Goal: Navigation & Orientation: Find specific page/section

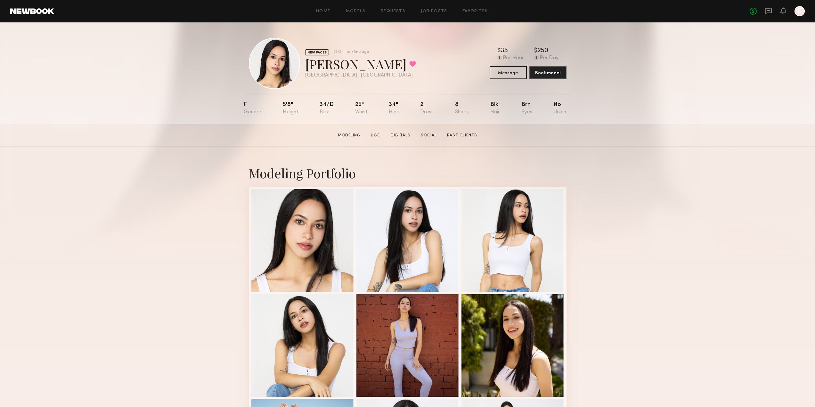
click at [332, 14] on div "Home Models Requests Job Posts Favorites Sign Out No fees up to $5,000 E" at bounding box center [429, 11] width 751 height 10
click at [326, 10] on link "Home" at bounding box center [323, 11] width 14 height 4
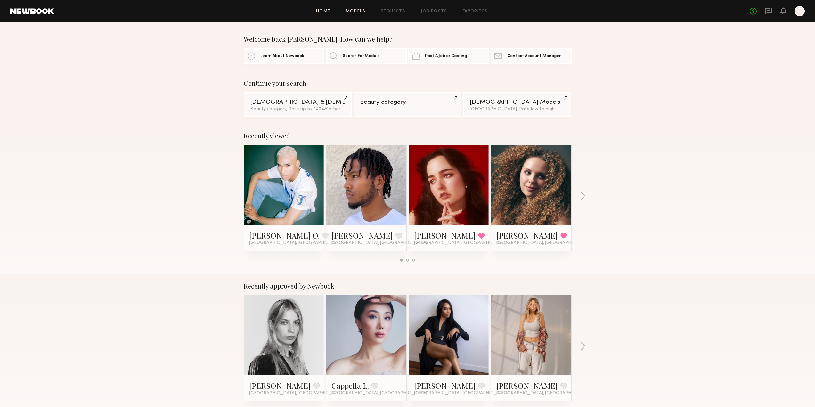
click at [357, 12] on link "Models" at bounding box center [356, 11] width 20 height 4
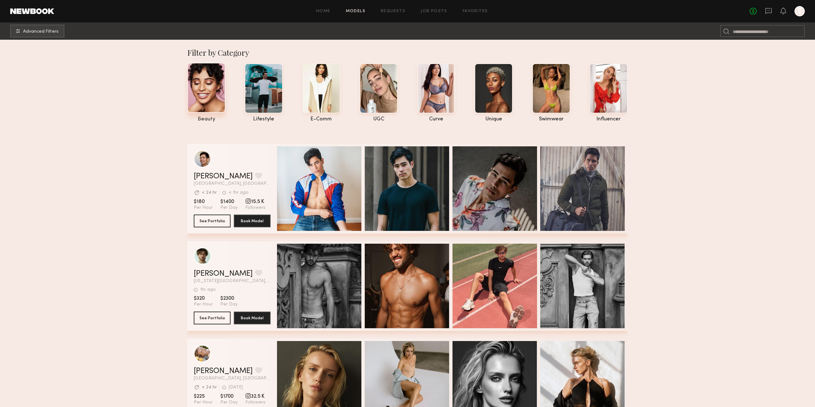
click at [209, 120] on div "beauty" at bounding box center [206, 119] width 38 height 5
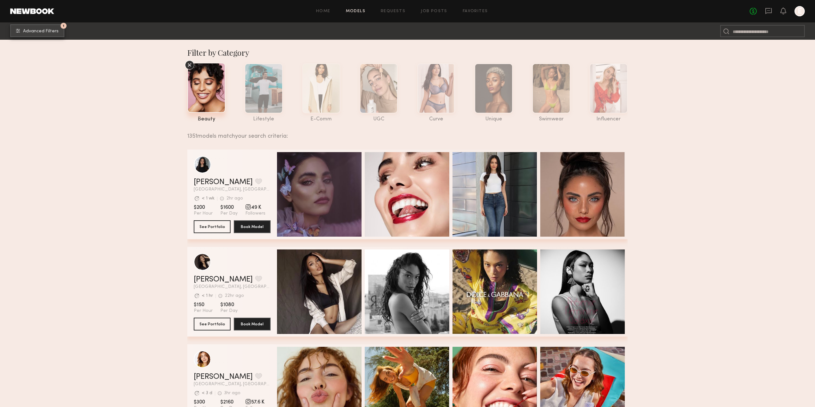
click at [41, 36] on button "1 Advanced Filters" at bounding box center [37, 30] width 54 height 13
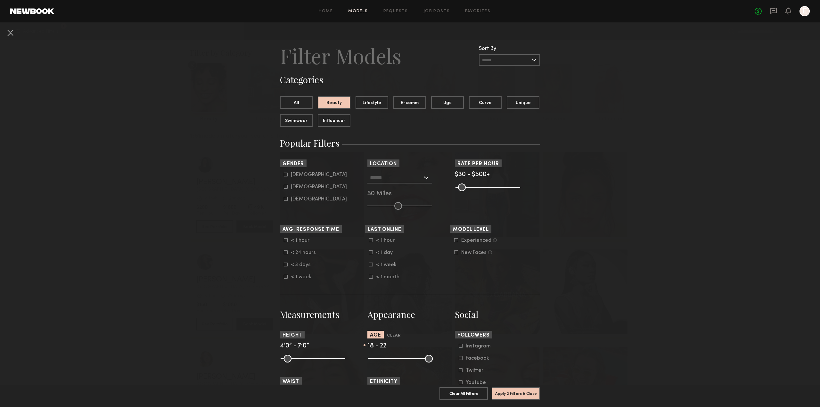
drag, startPoint x: 427, startPoint y: 357, endPoint x: 377, endPoint y: 362, distance: 50.5
type input "**"
click at [377, 362] on input "range" at bounding box center [400, 359] width 65 height 8
click at [503, 387] on button "Apply 2 Filters & Close" at bounding box center [516, 393] width 48 height 13
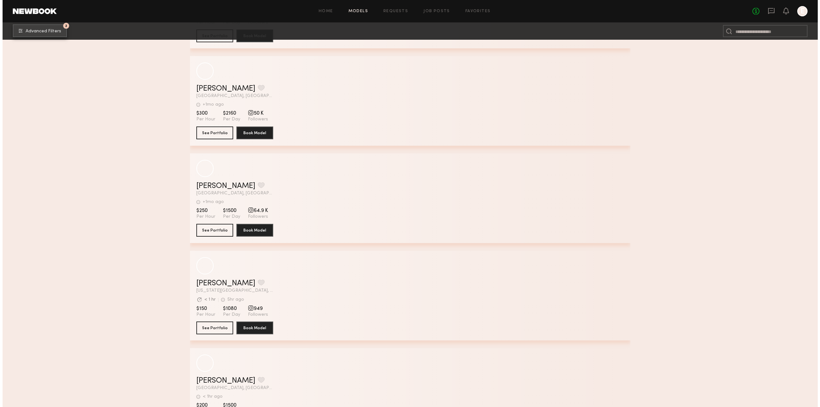
scroll to position [480, 0]
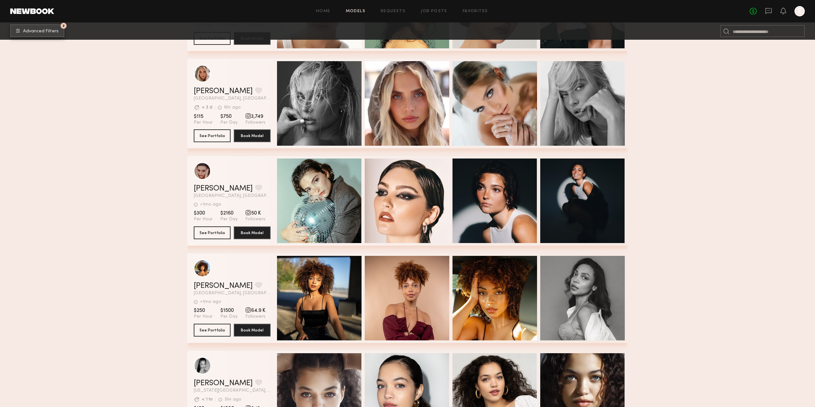
click at [46, 28] on button "2 Advanced Filters" at bounding box center [37, 30] width 54 height 13
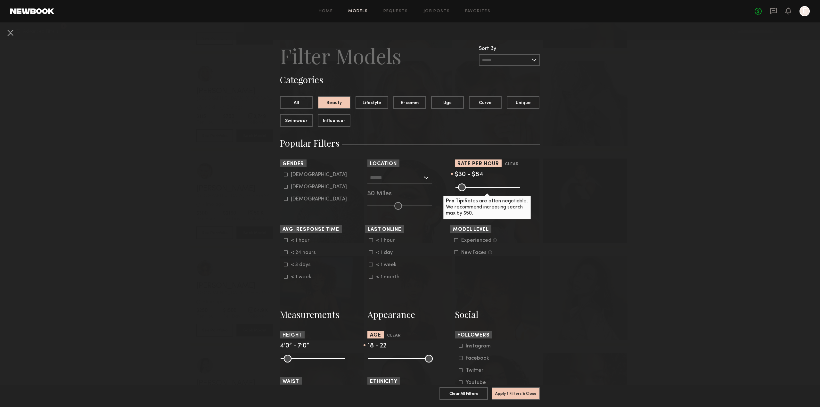
drag, startPoint x: 511, startPoint y: 187, endPoint x: 463, endPoint y: 195, distance: 48.3
type input "**"
click at [463, 191] on input "range" at bounding box center [487, 188] width 65 height 8
click at [528, 387] on button "Apply 3 Filters & Close" at bounding box center [516, 393] width 48 height 13
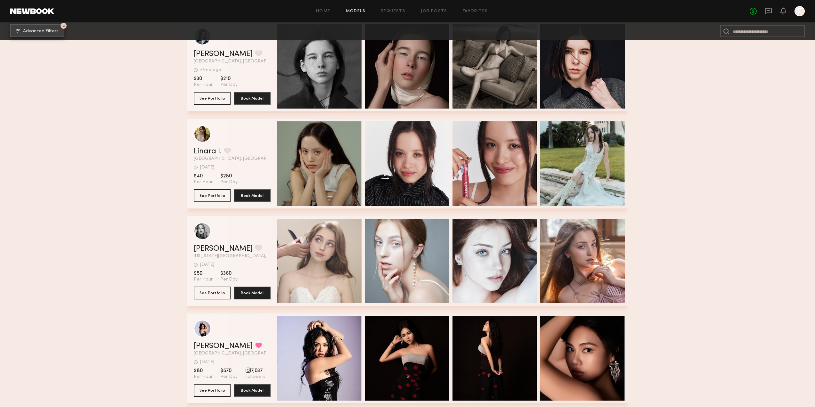
scroll to position [288, 0]
